Goal: Information Seeking & Learning: Understand process/instructions

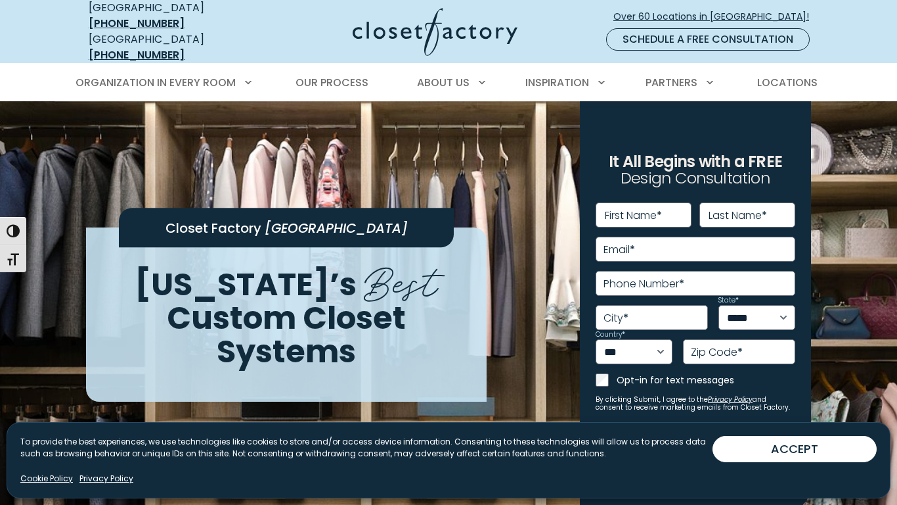
click at [377, 385] on div "Closet Factory Milwaukee Wisconsin’s Best Custom Closet Systems" at bounding box center [286, 313] width 401 height 173
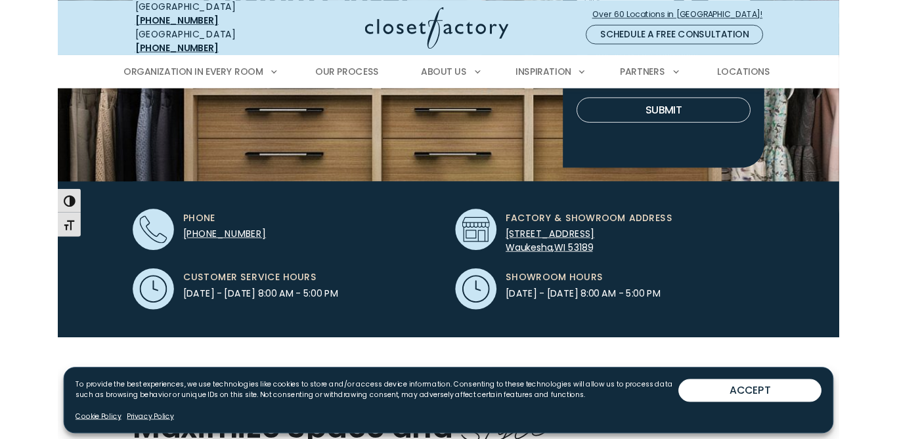
scroll to position [384, 0]
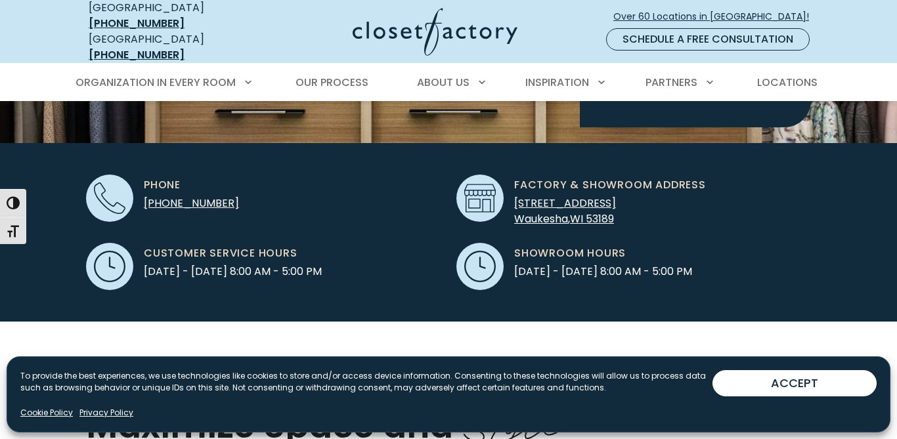
click at [352, 89] on link "Our Process" at bounding box center [331, 82] width 99 height 37
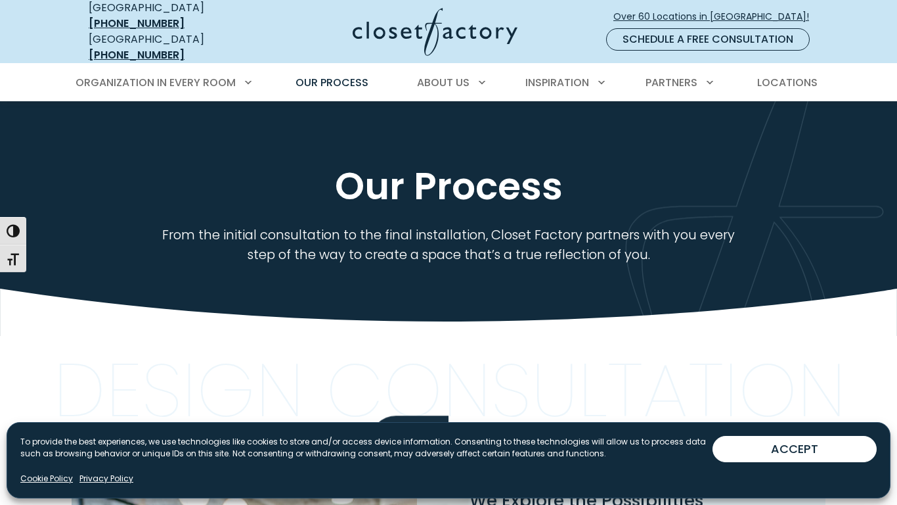
scroll to position [124, 0]
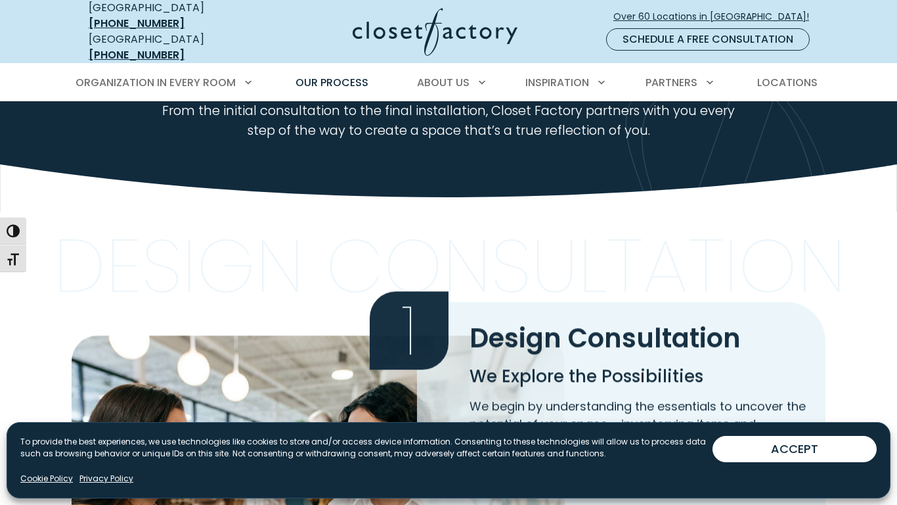
click at [534, 319] on span "Design Consultation" at bounding box center [605, 337] width 271 height 37
click at [315, 238] on p "Design Consultation" at bounding box center [449, 266] width 793 height 56
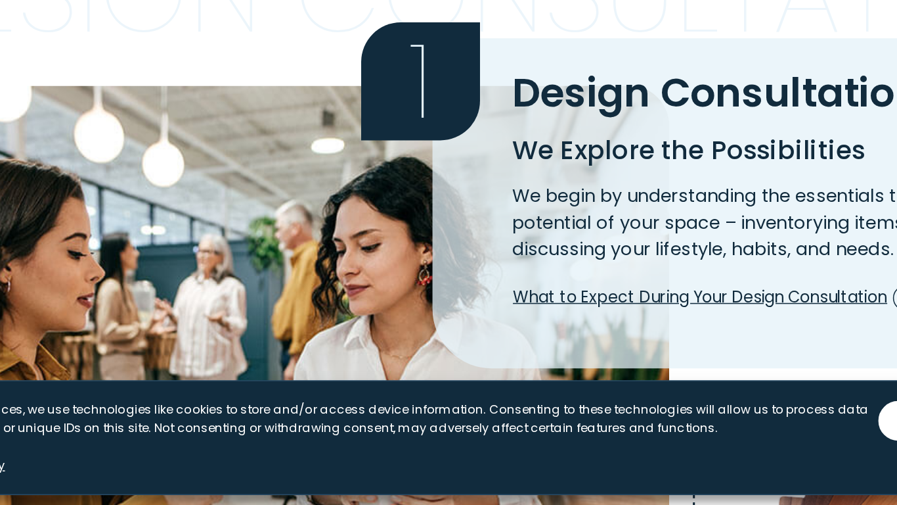
scroll to position [280, 0]
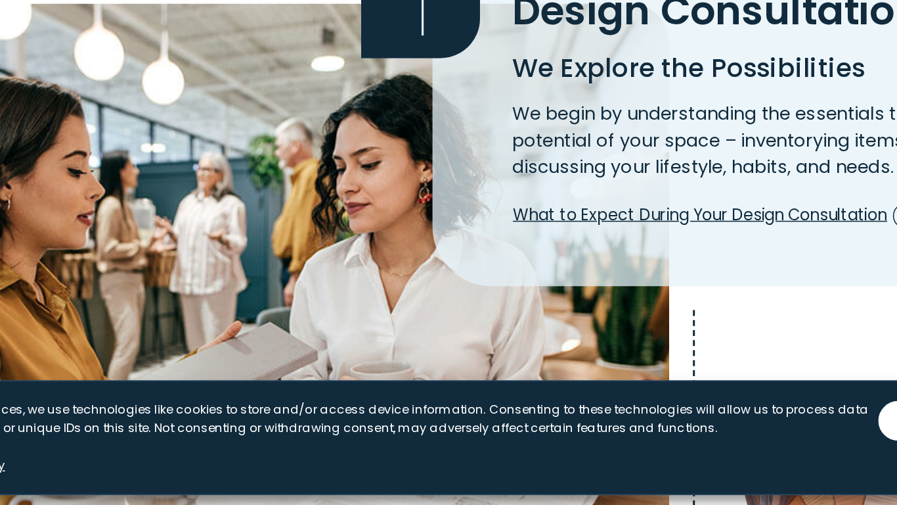
click at [424, 186] on span "1" at bounding box center [409, 169] width 79 height 79
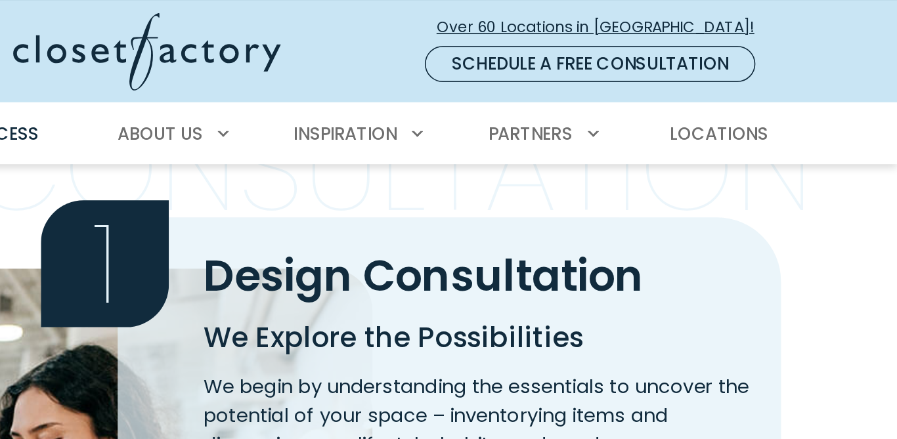
scroll to position [0, 0]
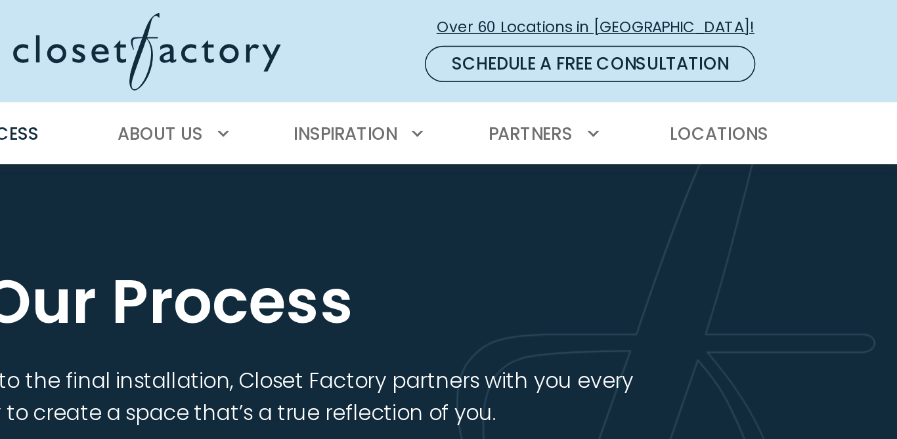
click at [402, 178] on h1 "Our Process" at bounding box center [448, 185] width 725 height 47
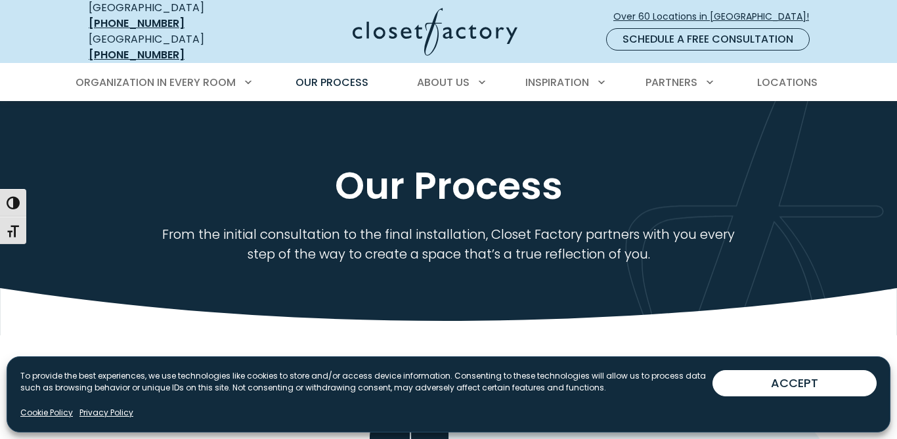
scroll to position [1, 0]
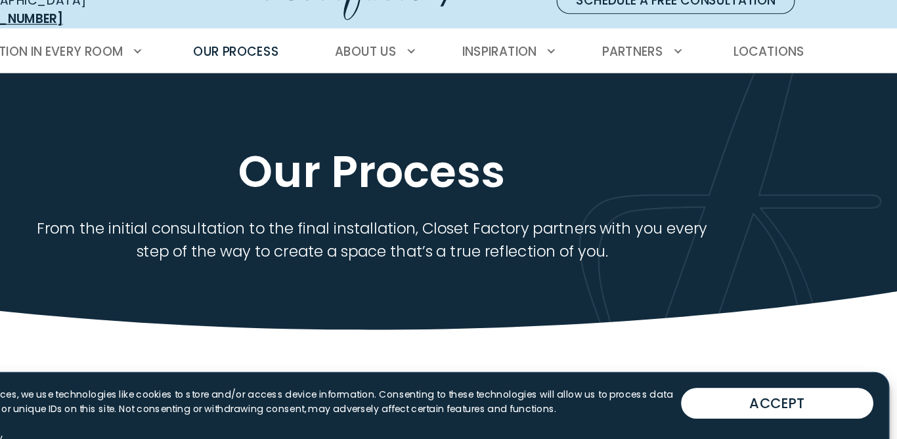
click at [742, 392] on button "ACCEPT" at bounding box center [795, 384] width 164 height 26
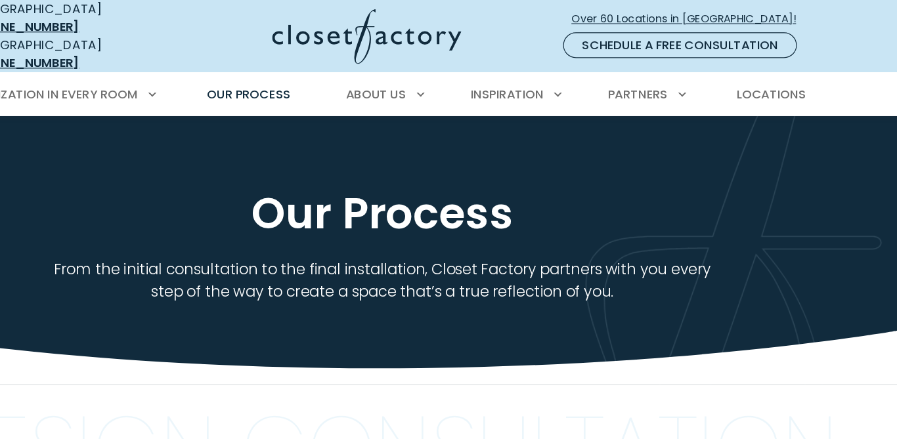
scroll to position [0, 0]
